Goal: Navigation & Orientation: Go to known website

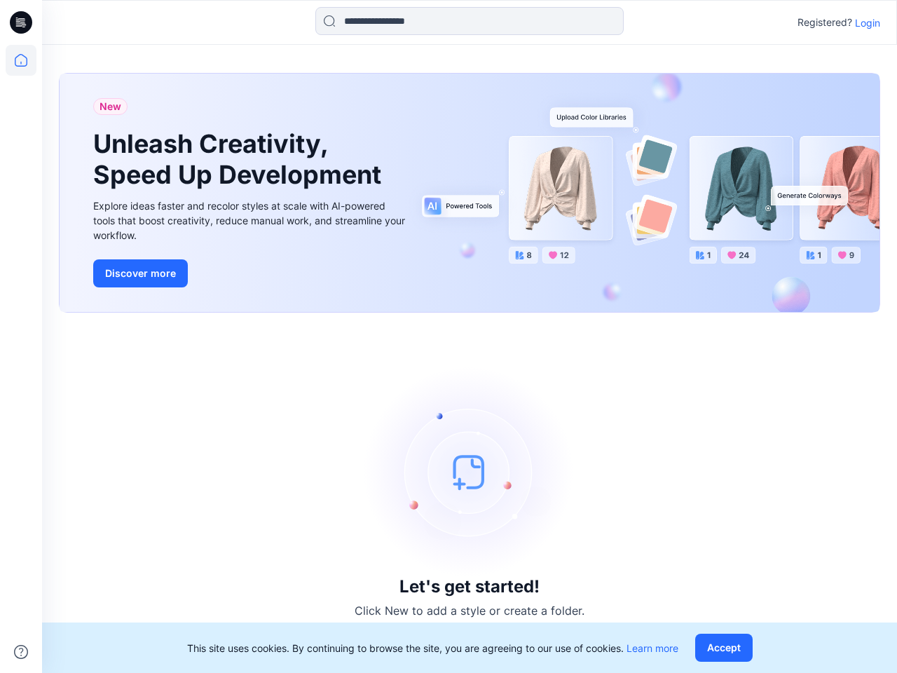
click at [448, 336] on div "Let's get started! Click New to add a style or create a folder." at bounding box center [469, 492] width 821 height 326
click at [22, 22] on icon at bounding box center [23, 22] width 6 height 1
click at [21, 60] on icon at bounding box center [21, 60] width 31 height 31
click at [21, 652] on icon at bounding box center [21, 652] width 14 height 14
click at [469, 21] on input at bounding box center [469, 21] width 308 height 28
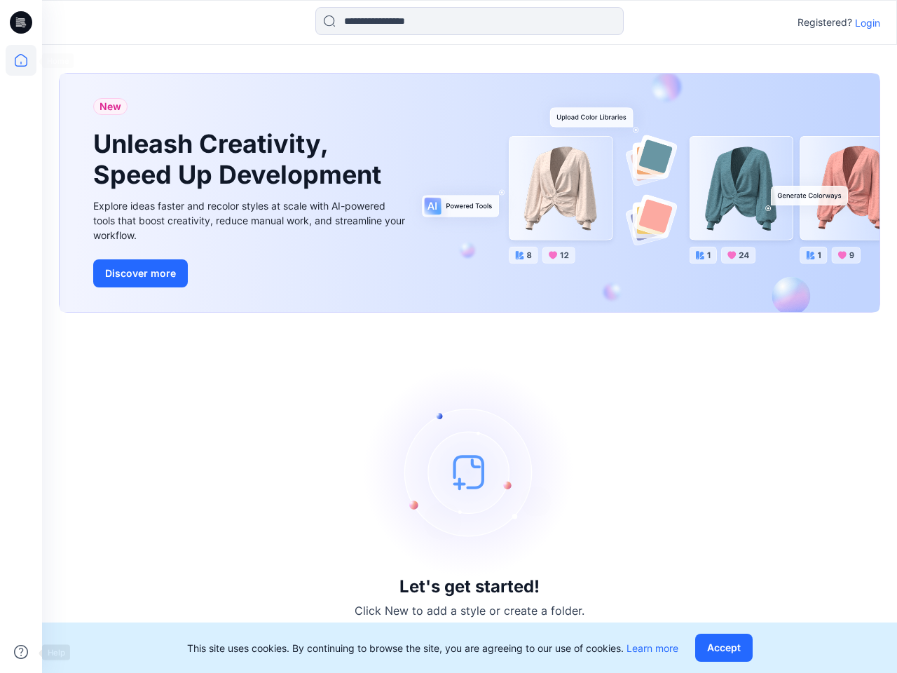
click at [867, 22] on p "Login" at bounding box center [867, 22] width 25 height 15
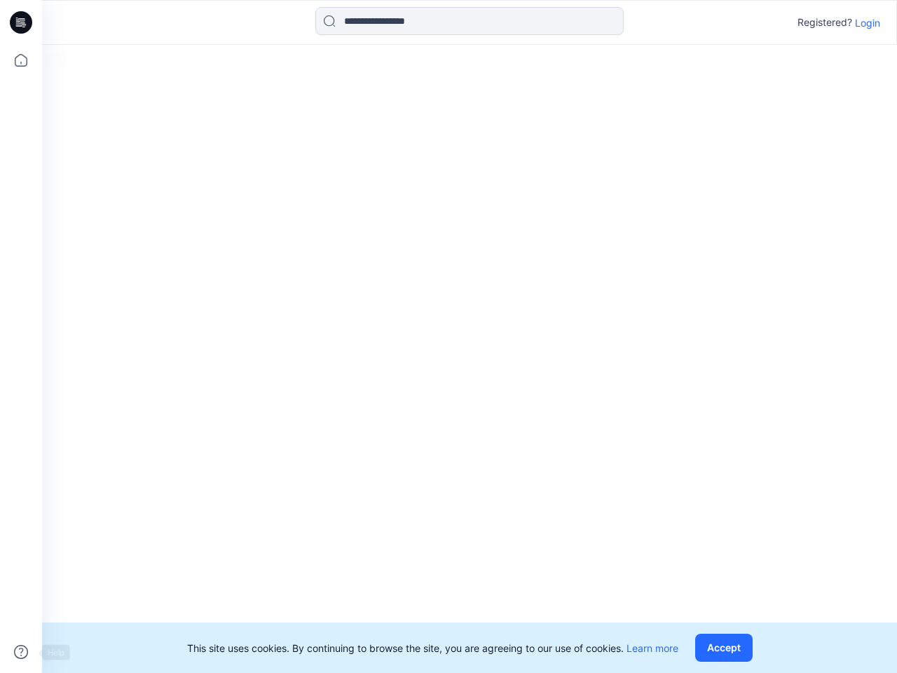
click at [727, 647] on button "Accept" at bounding box center [723, 647] width 57 height 28
